Goal: Task Accomplishment & Management: Manage account settings

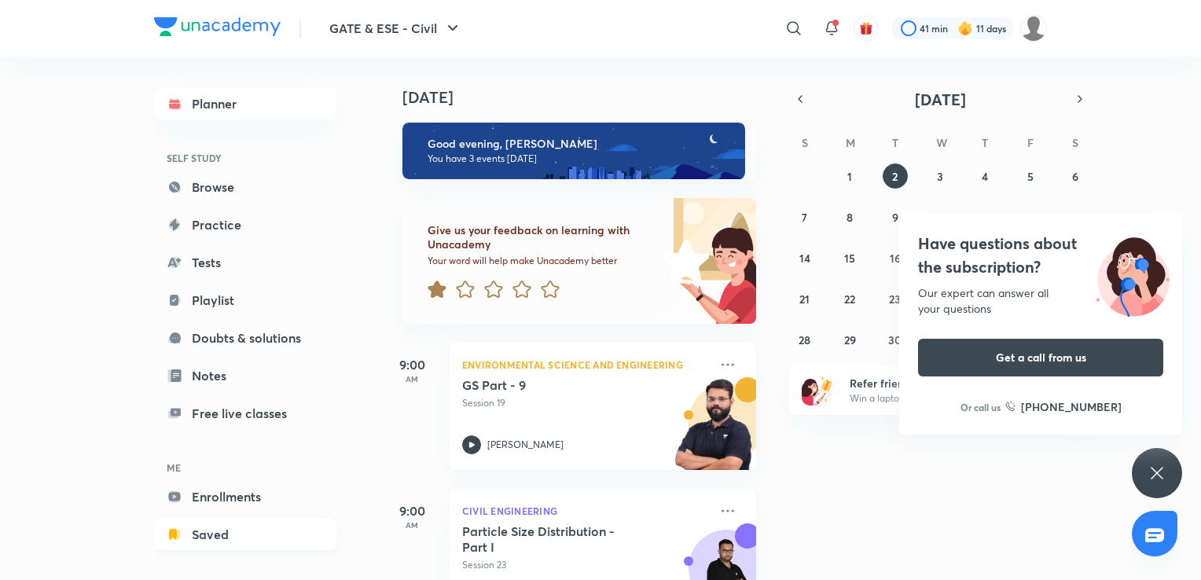
click at [199, 543] on link "Saved" at bounding box center [245, 534] width 182 height 31
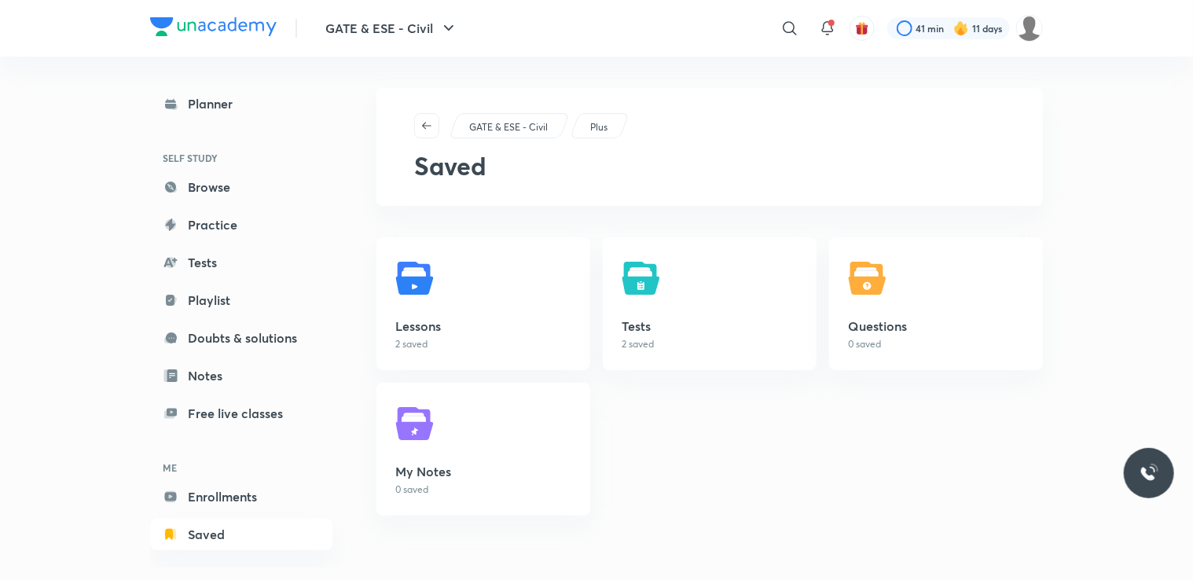
click at [226, 539] on link "Saved" at bounding box center [241, 534] width 182 height 31
click at [453, 345] on p "2 saved" at bounding box center [483, 344] width 176 height 14
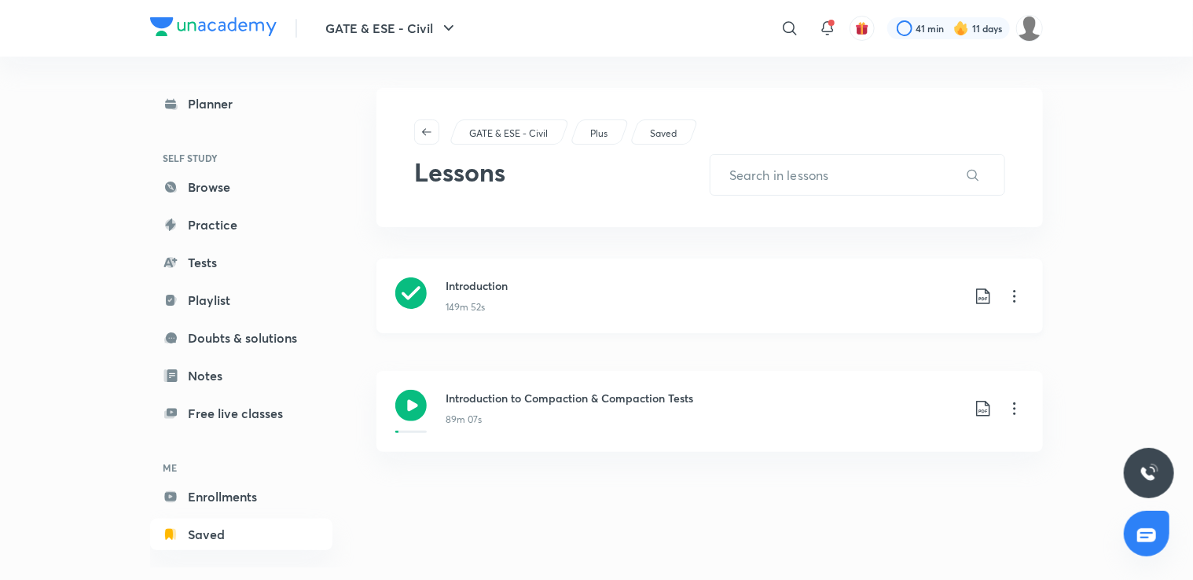
click at [1014, 300] on icon at bounding box center [1014, 296] width 2 height 13
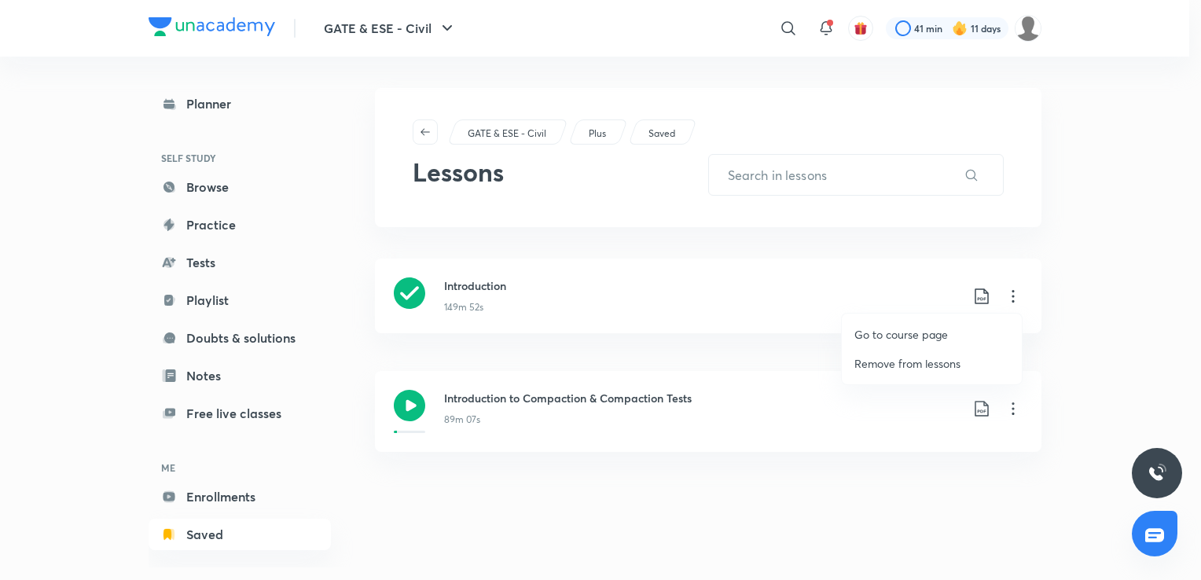
click at [936, 336] on p "Go to course page" at bounding box center [900, 334] width 93 height 16
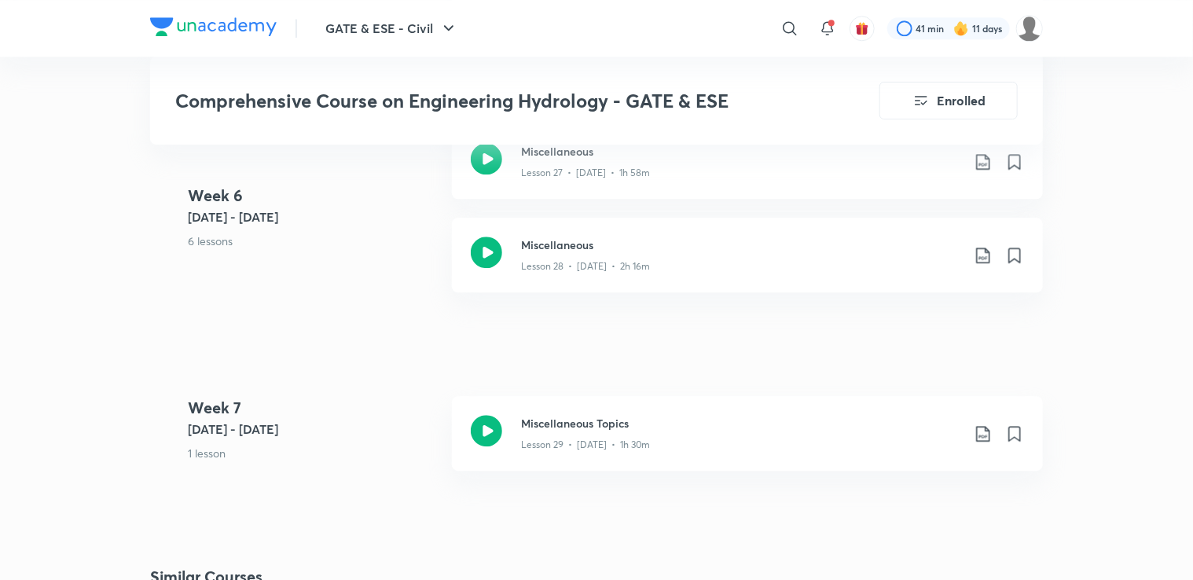
scroll to position [4972, 0]
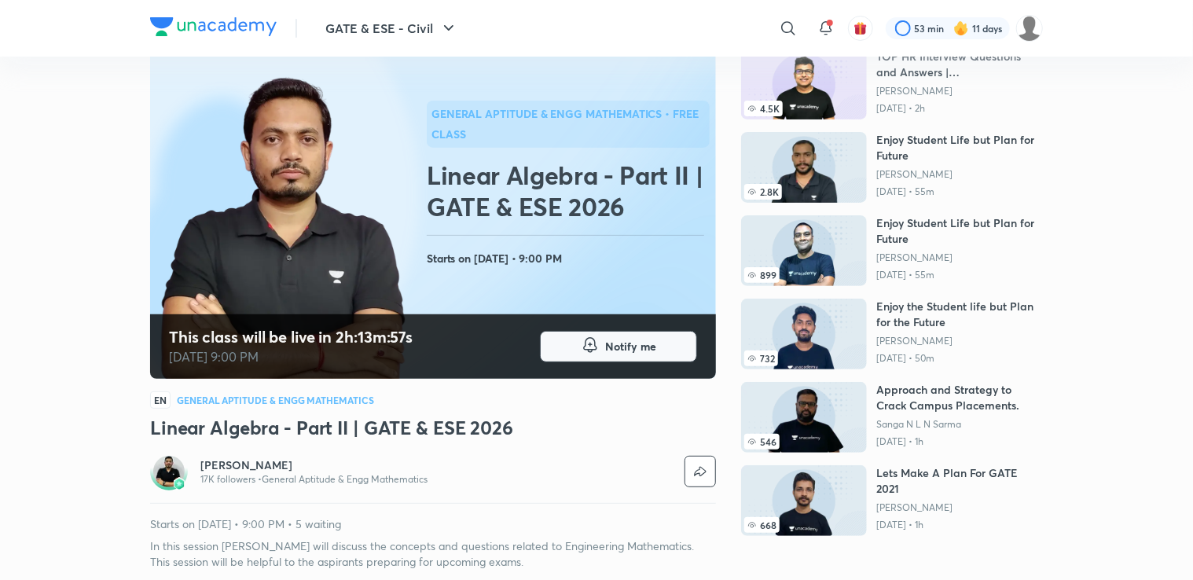
click at [612, 353] on span "Notify me" at bounding box center [630, 347] width 51 height 16
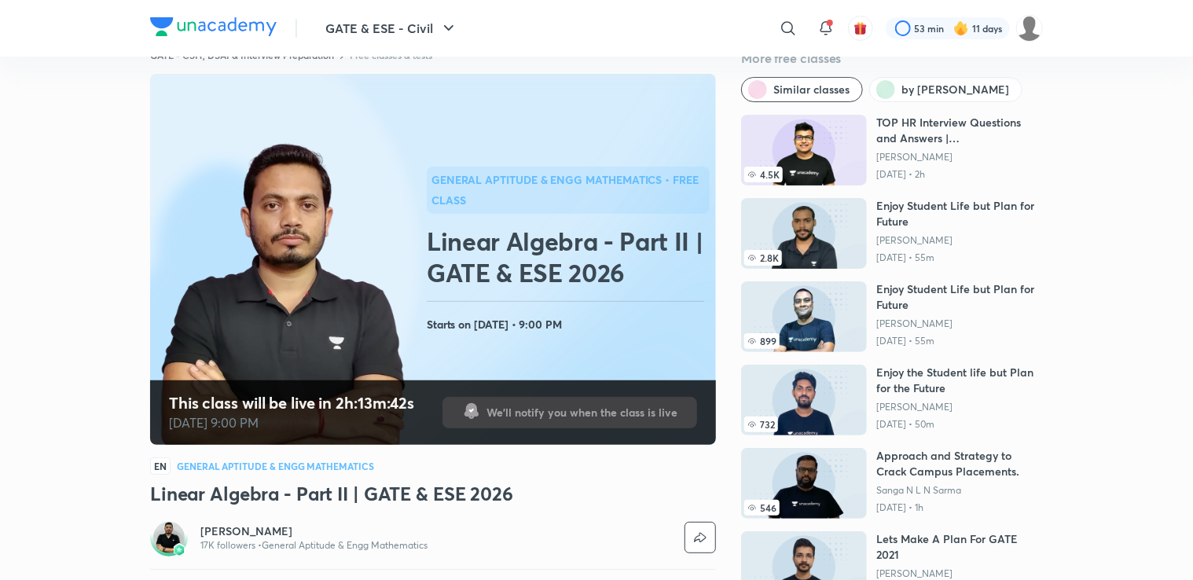
scroll to position [46, 0]
